Goal: Information Seeking & Learning: Find specific fact

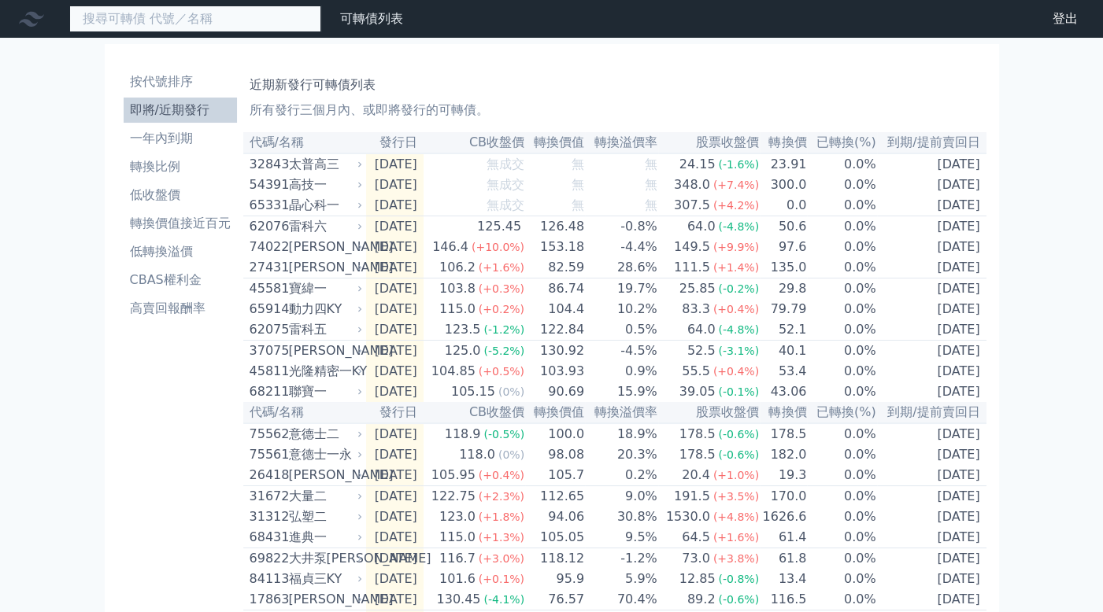
click at [238, 8] on input at bounding box center [195, 19] width 252 height 27
paste input "41682"
type input "41682"
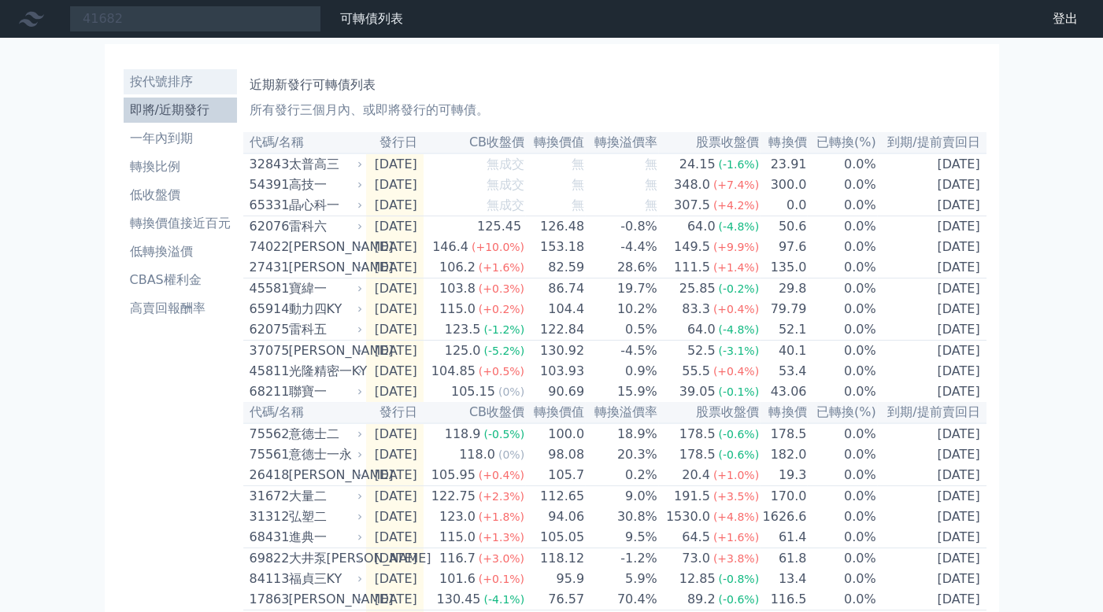
click at [170, 81] on li "按代號排序" at bounding box center [180, 81] width 113 height 19
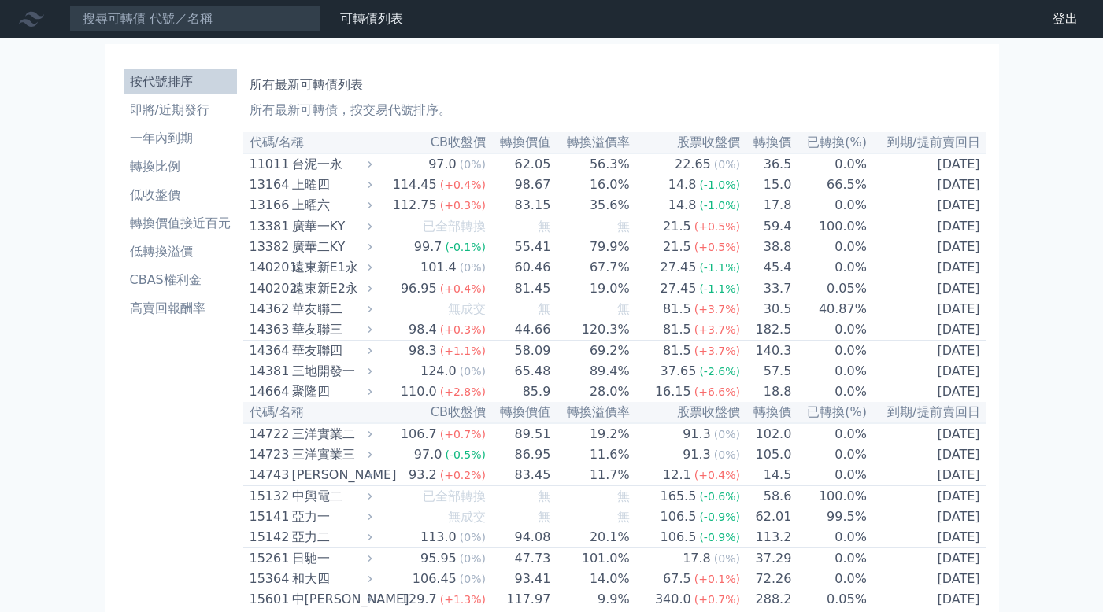
click at [234, 20] on input at bounding box center [195, 19] width 252 height 27
drag, startPoint x: 0, startPoint y: 0, endPoint x: 209, endPoint y: 21, distance: 210.4
click at [209, 21] on input "416" at bounding box center [195, 19] width 252 height 27
type input "41683"
click at [162, 98] on link "即將/近期發行" at bounding box center [180, 110] width 113 height 25
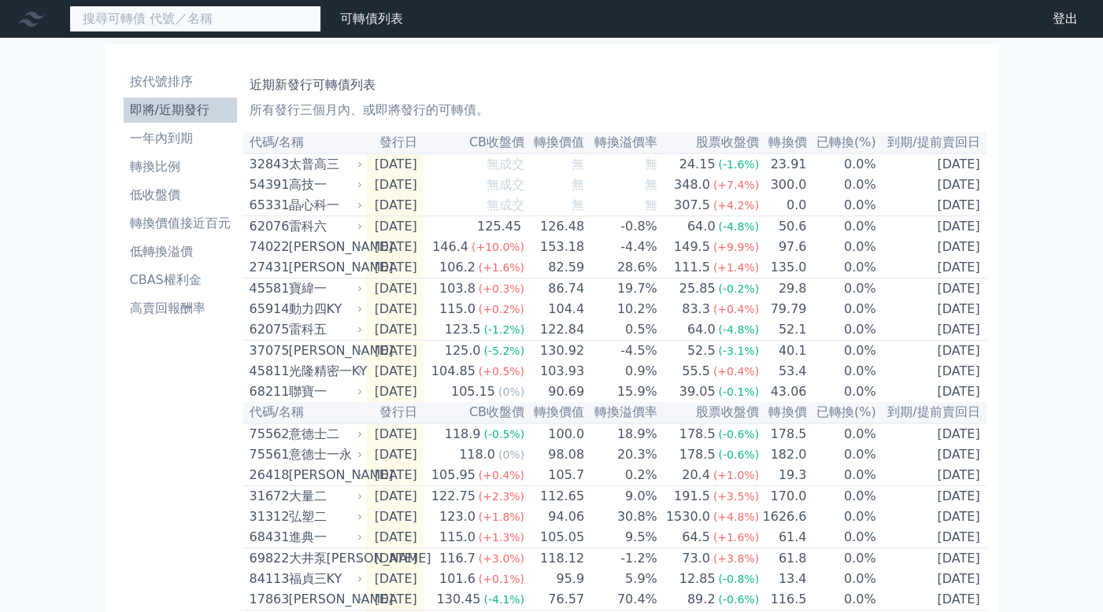
click at [183, 28] on input at bounding box center [195, 19] width 252 height 27
paste input "41682"
drag, startPoint x: 183, startPoint y: 28, endPoint x: 59, endPoint y: 20, distance: 124.6
click at [59, 20] on div "416841682 可轉債列表 財務數據" at bounding box center [204, 19] width 409 height 27
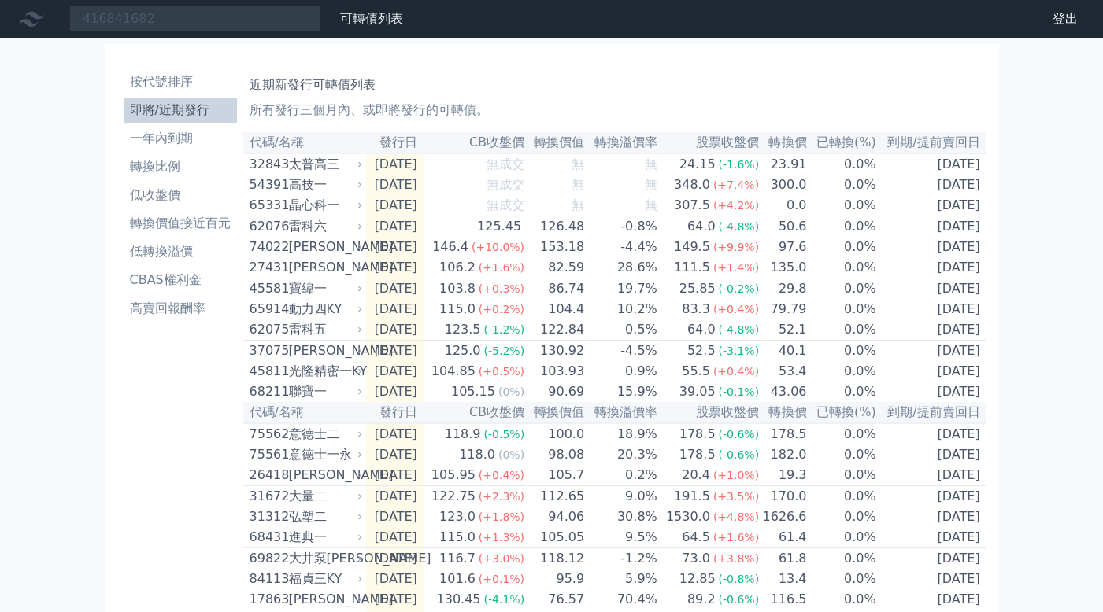
click at [160, 33] on nav "416841682 可轉債列表 財務數據 可轉債列表 財務數據 登出 登出" at bounding box center [551, 19] width 1103 height 38
click at [164, 23] on input "416841682" at bounding box center [195, 19] width 252 height 27
paste input "3284"
type input "3284"
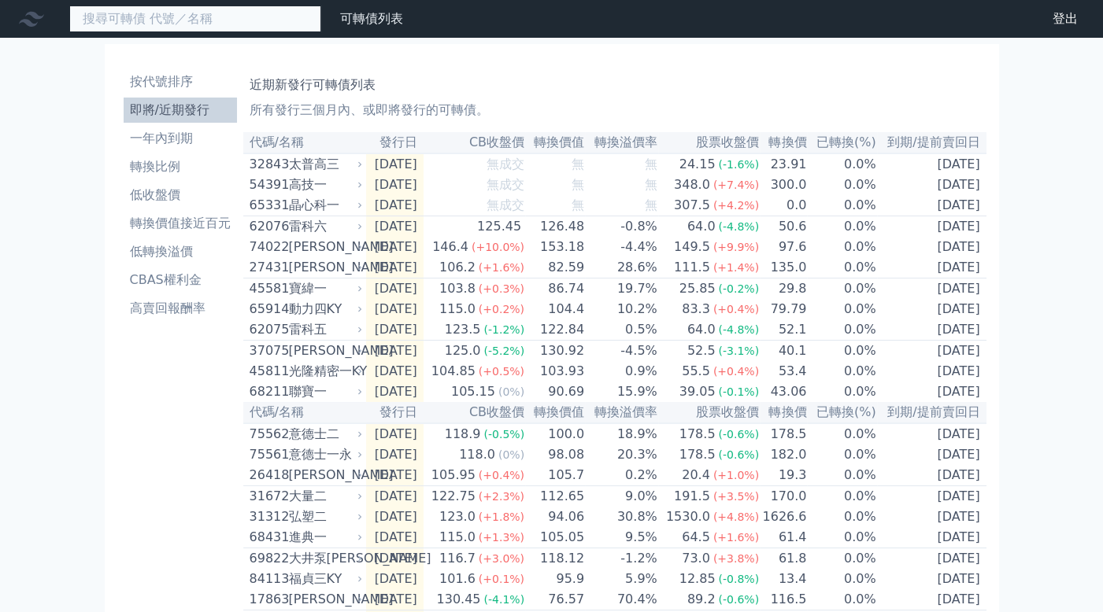
click at [157, 13] on input at bounding box center [195, 19] width 252 height 27
paste input "3284"
type input "32842"
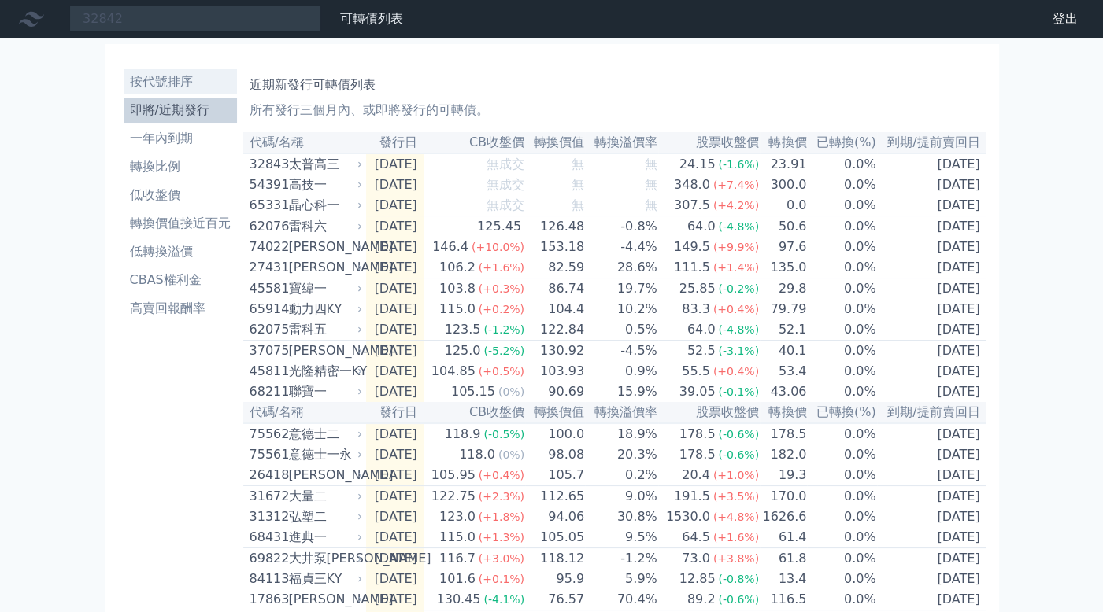
click at [166, 87] on li "按代號排序" at bounding box center [180, 81] width 113 height 19
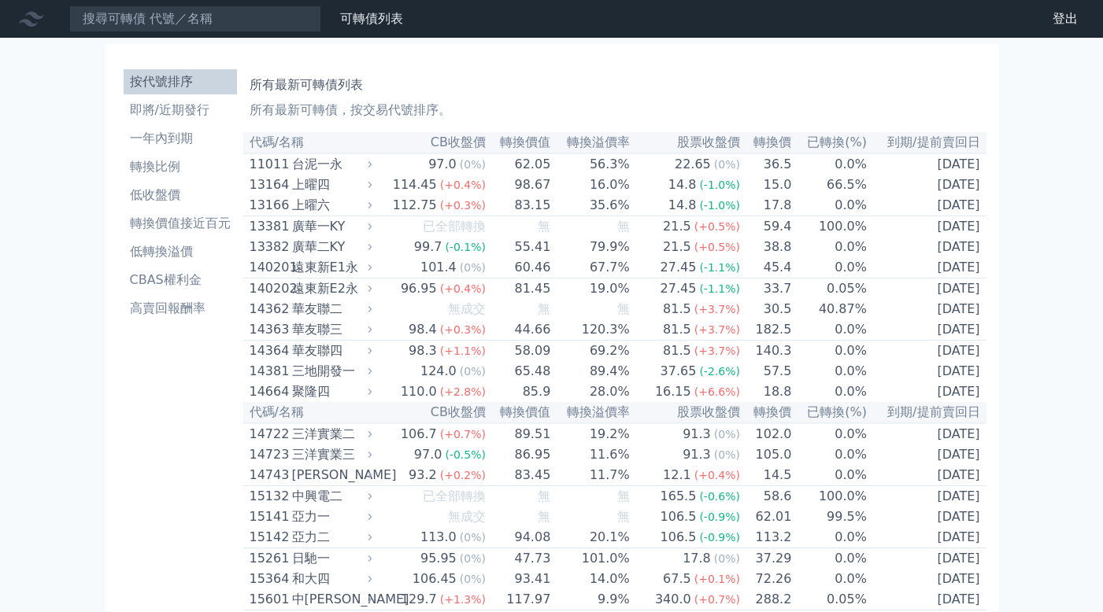
click at [194, 20] on input at bounding box center [195, 19] width 252 height 27
type input "3284"
click at [194, 20] on input at bounding box center [195, 19] width 252 height 27
paste input "3284"
type input "3284"
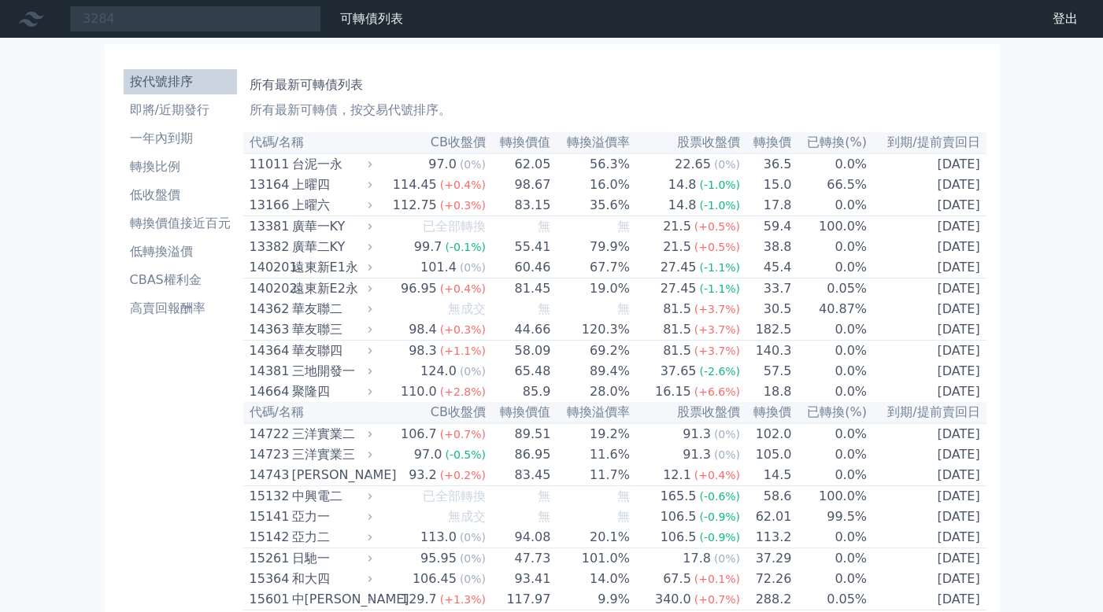
click at [318, 168] on div "台泥一永" at bounding box center [330, 164] width 77 height 19
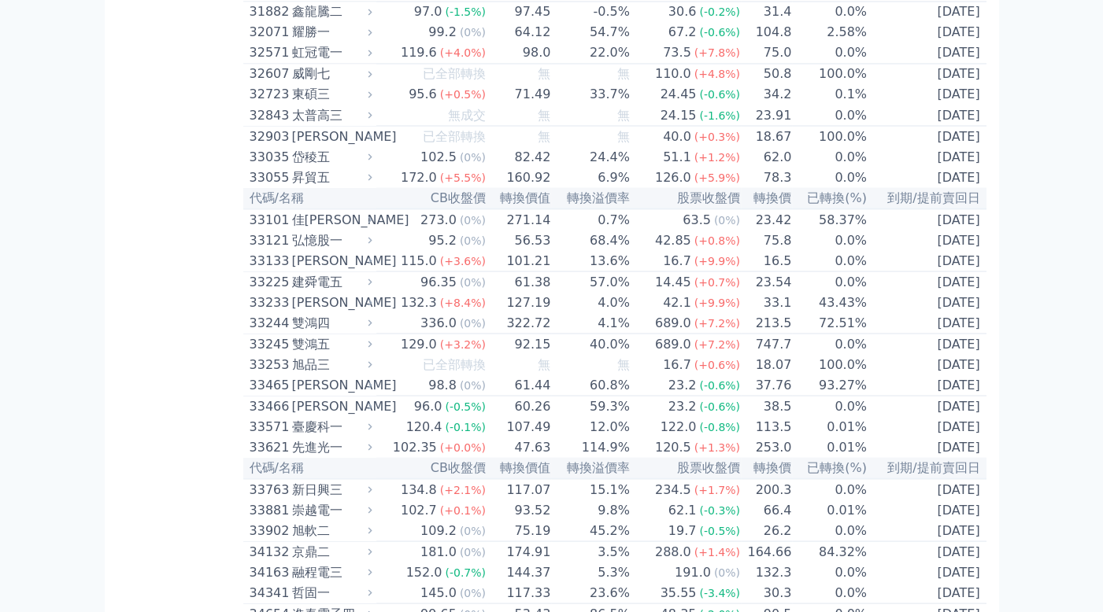
click at [316, 124] on div "太普高三" at bounding box center [330, 114] width 77 height 19
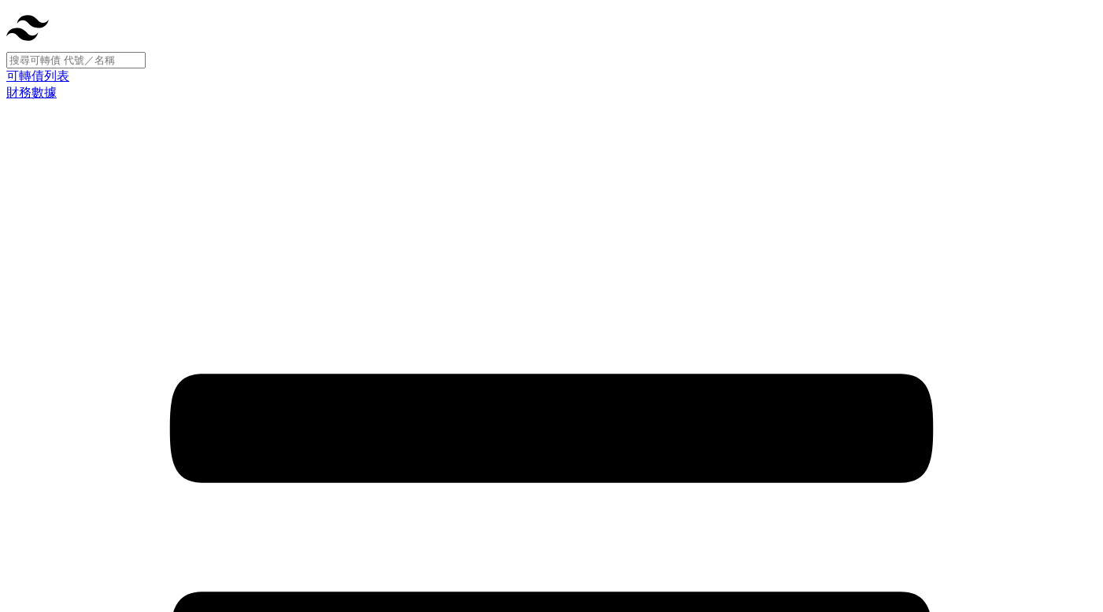
scroll to position [2644, 0]
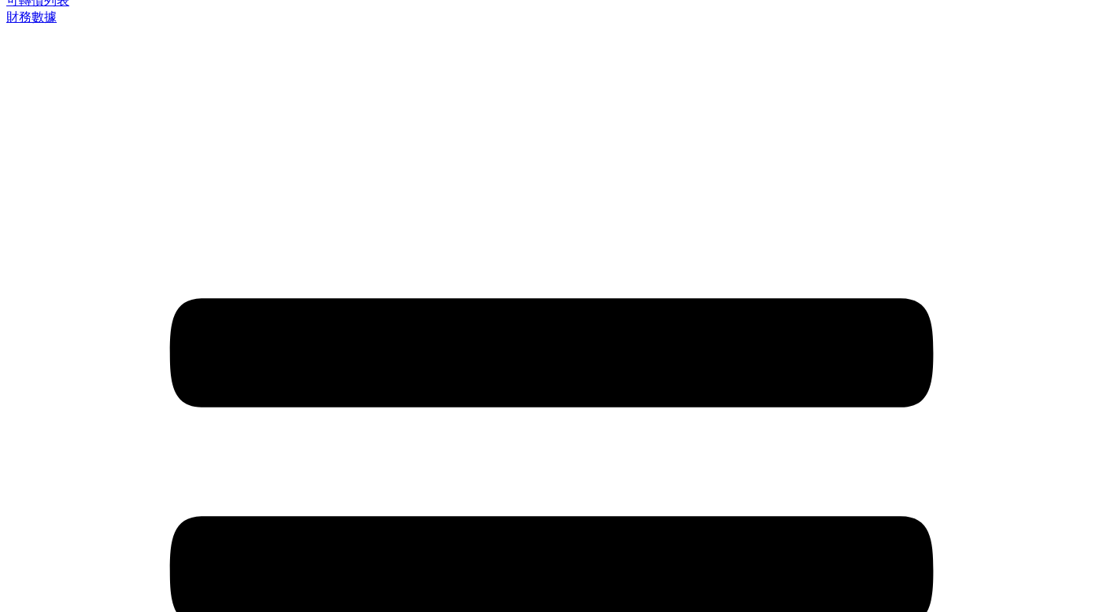
scroll to position [0, 0]
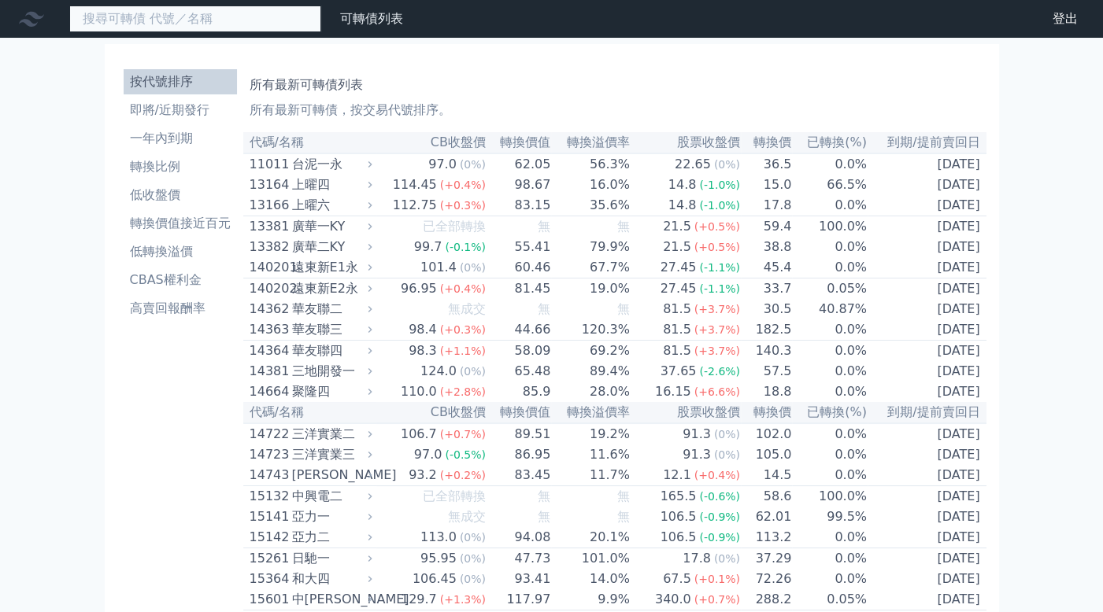
click at [220, 30] on input at bounding box center [195, 19] width 252 height 27
paste input "3284"
type input "3284"
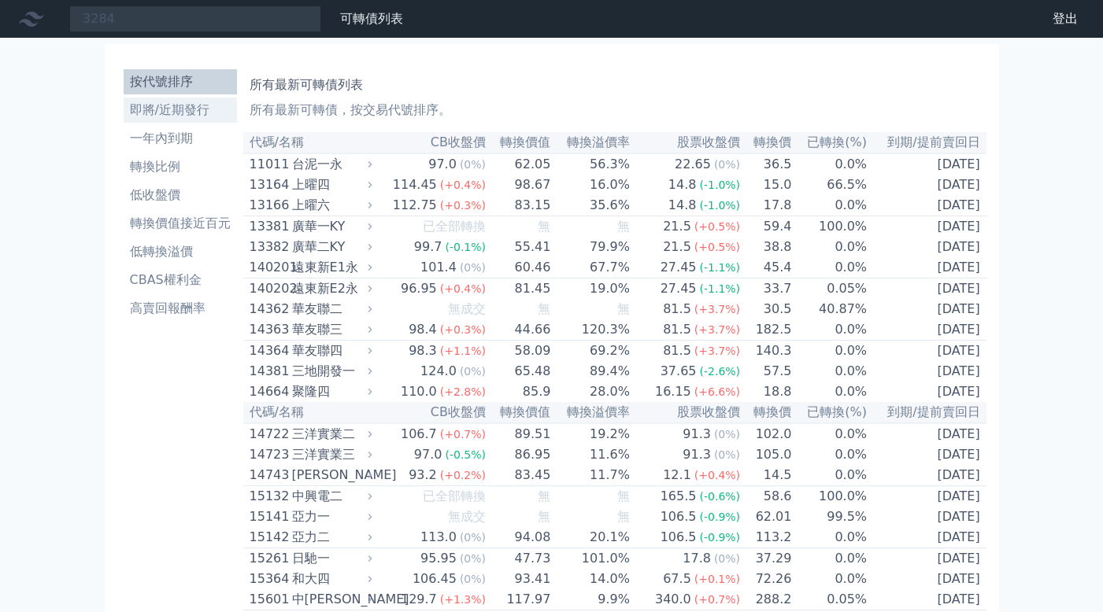
click at [197, 114] on li "即將/近期發行" at bounding box center [180, 110] width 113 height 19
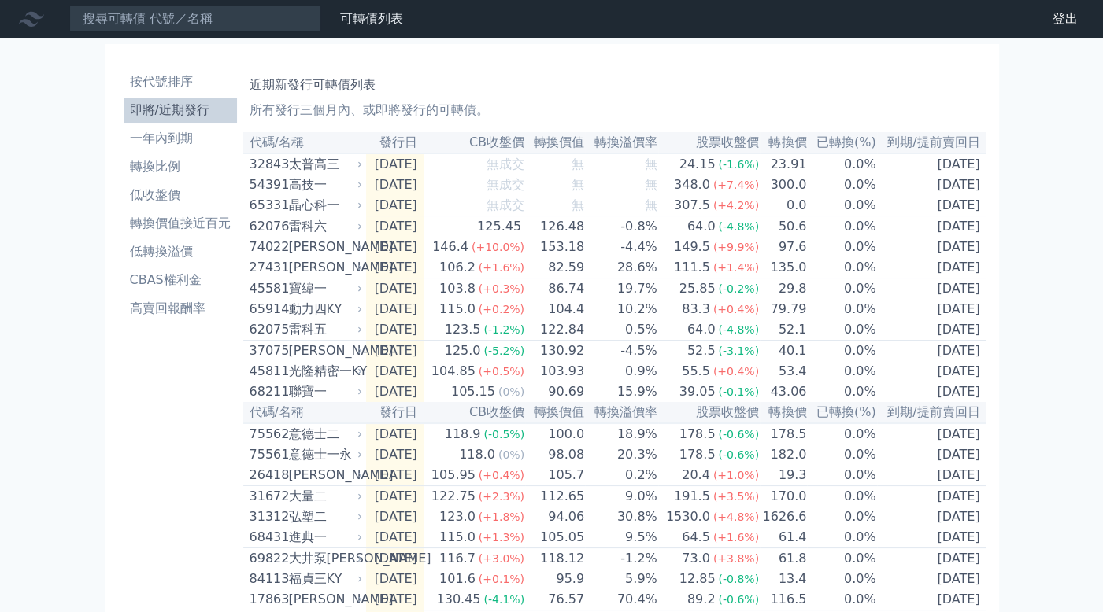
click at [300, 166] on div "太普高三" at bounding box center [324, 164] width 71 height 19
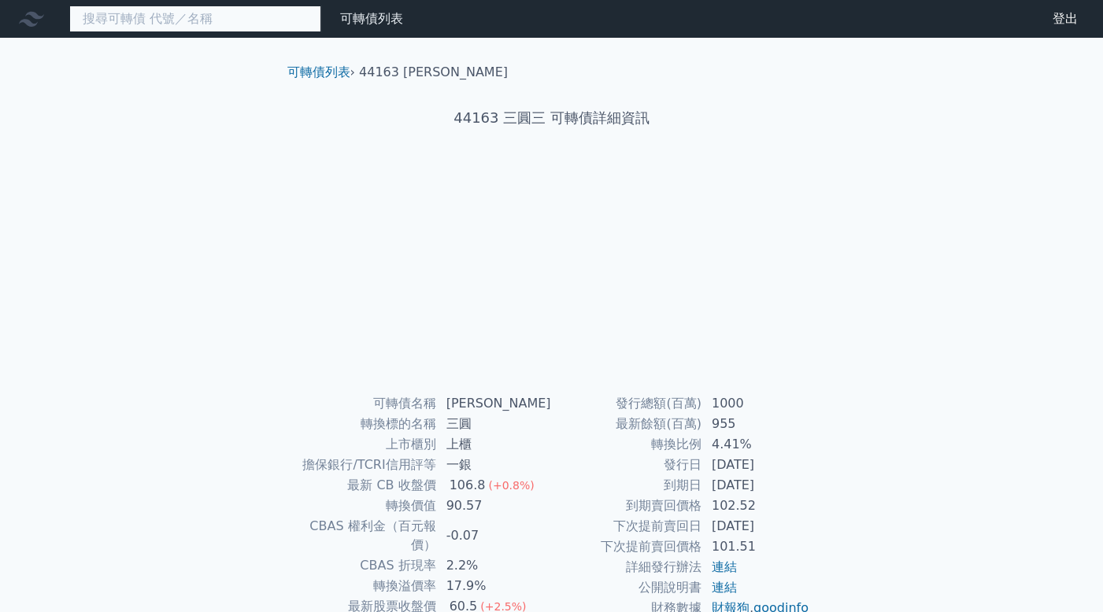
click at [235, 20] on input at bounding box center [195, 19] width 252 height 27
paste input "44164"
type input "44164"
click at [0, 0] on link "財務數據" at bounding box center [0, 0] width 0 height 0
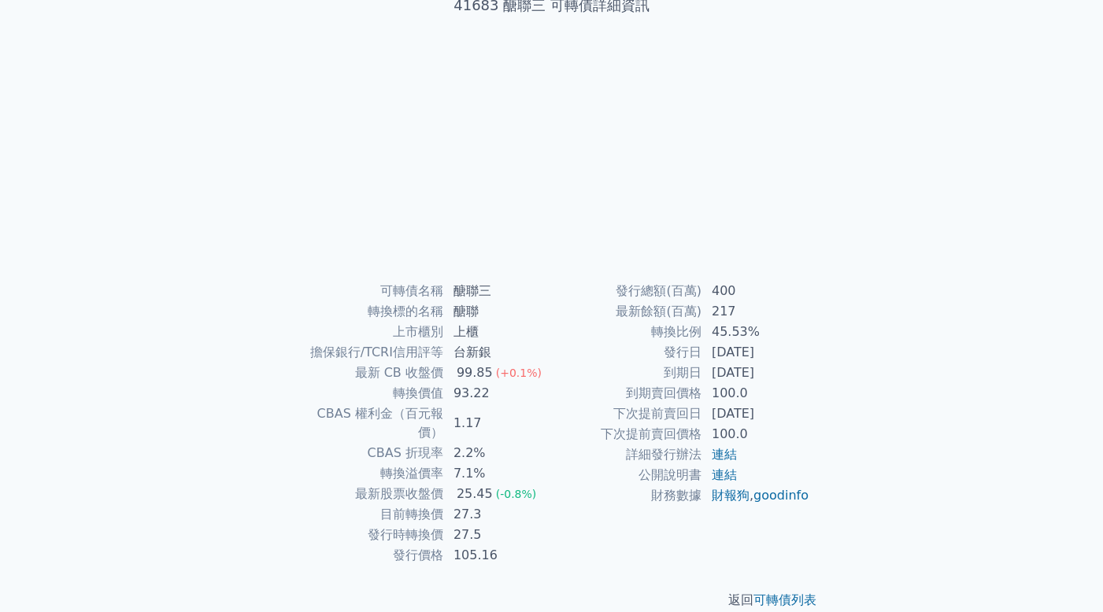
scroll to position [116, 0]
